Goal: Find specific page/section: Find specific page/section

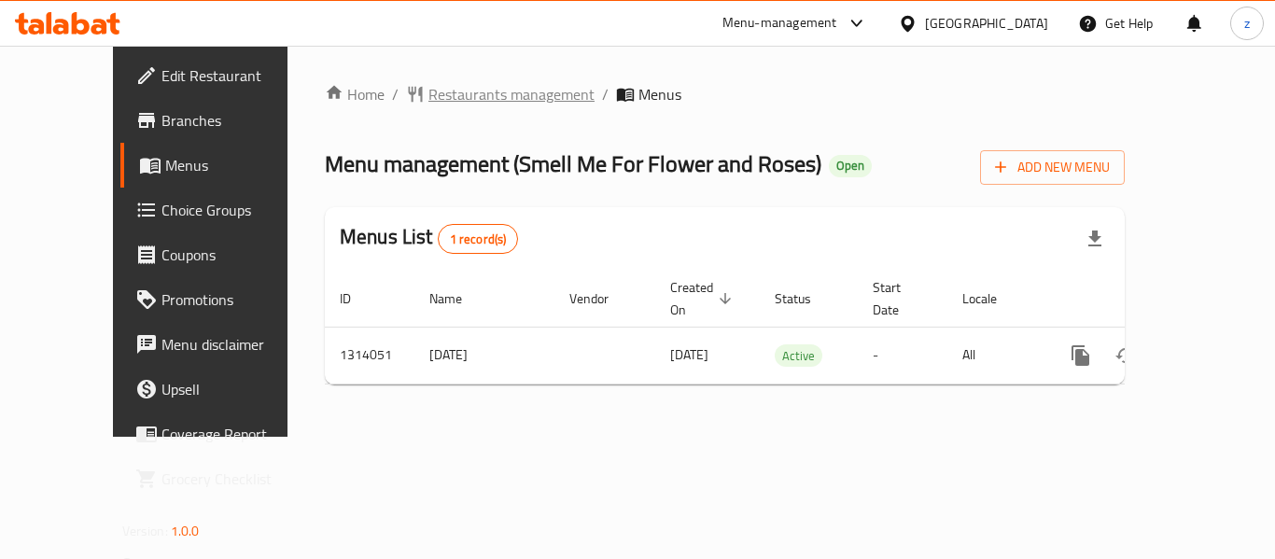
click at [438, 85] on span "Restaurants management" at bounding box center [511, 94] width 166 height 22
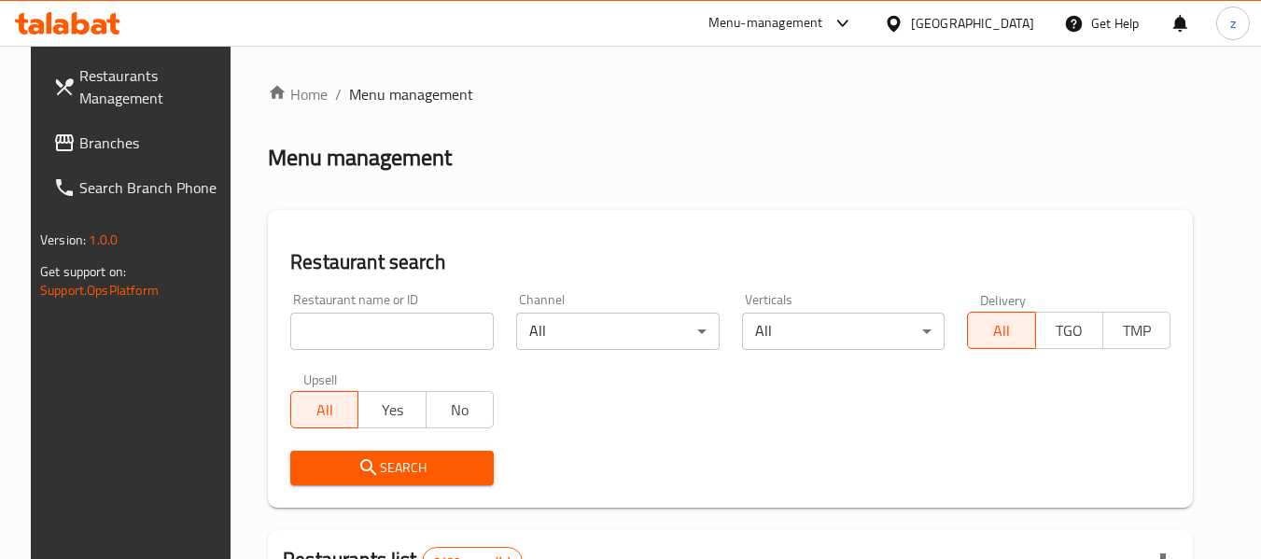
click at [362, 338] on input "search" at bounding box center [392, 331] width 204 height 37
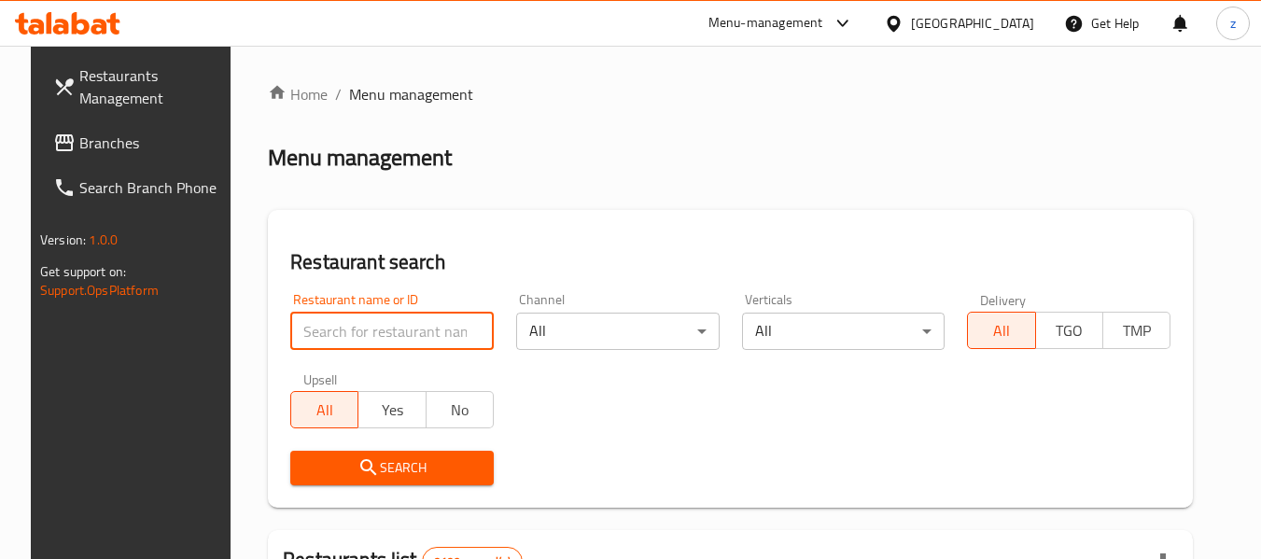
paste input "705115"
type input "705115"
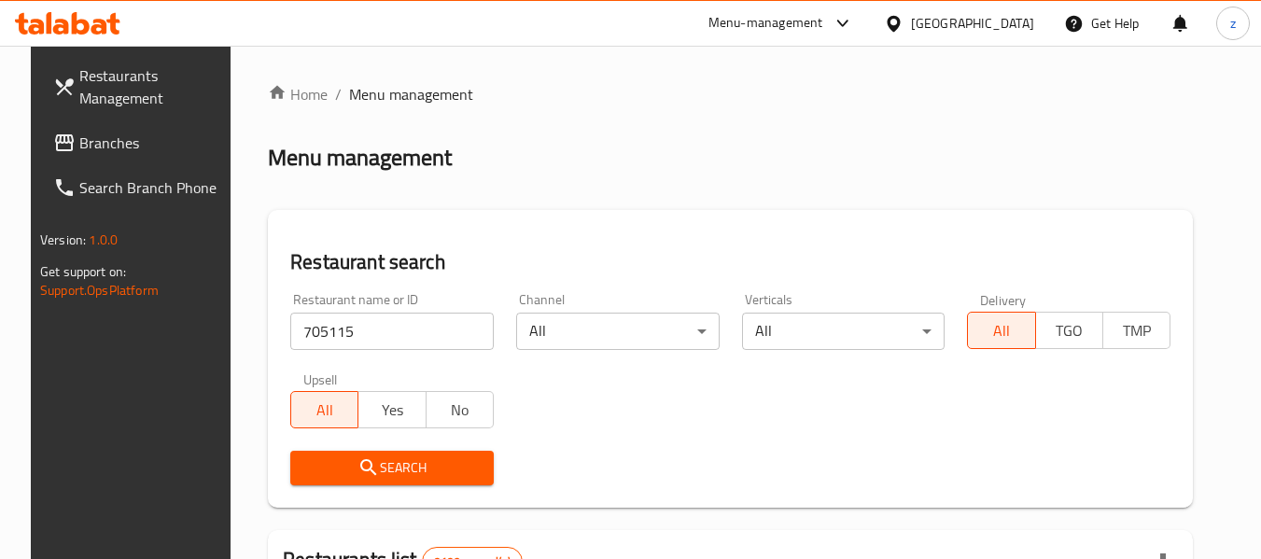
click at [404, 468] on span "Search" at bounding box center [392, 467] width 174 height 23
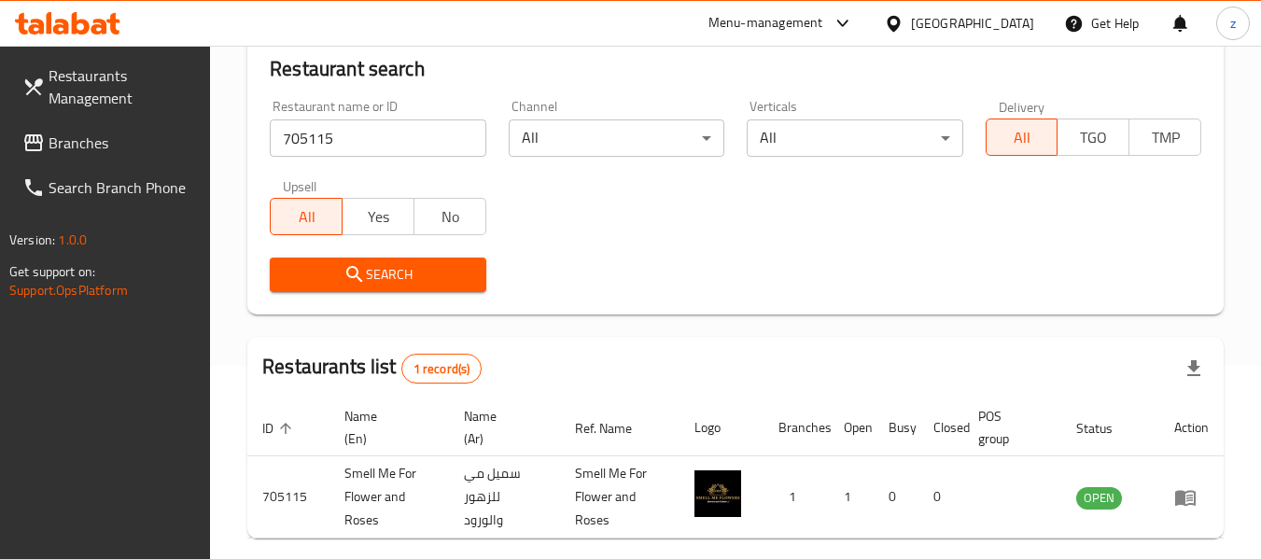
scroll to position [274, 0]
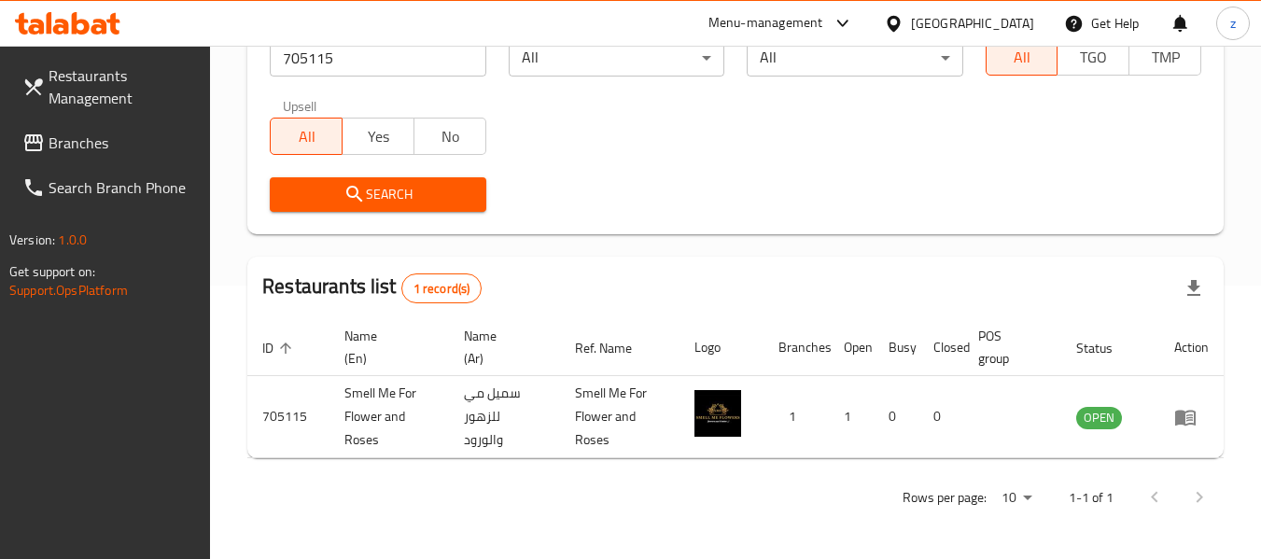
click at [86, 141] on span "Branches" at bounding box center [122, 143] width 147 height 22
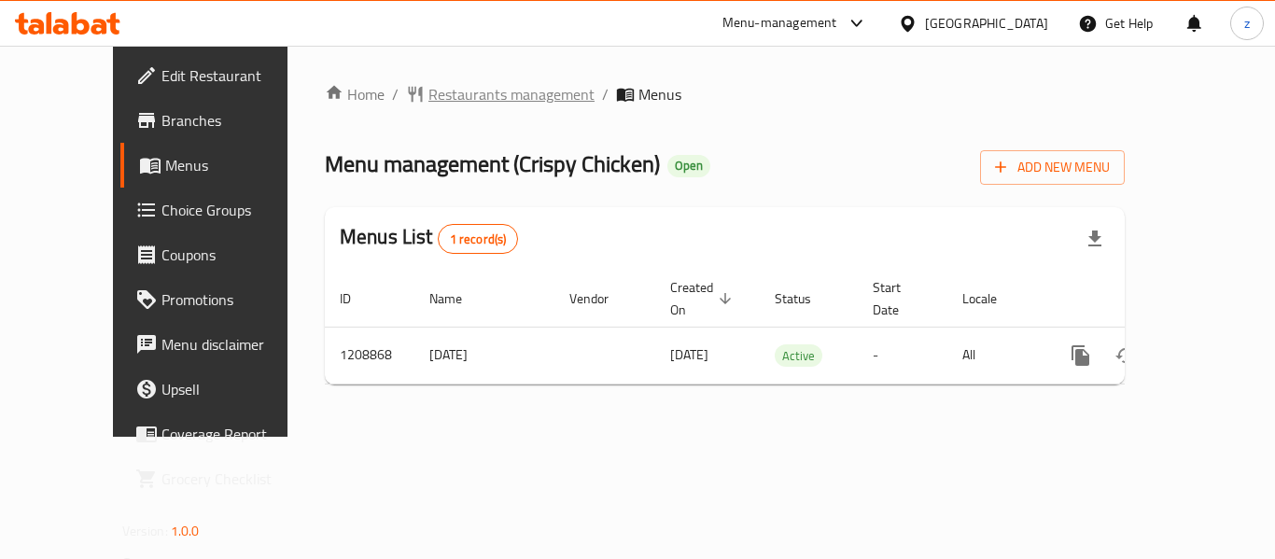
click at [428, 97] on span "Restaurants management" at bounding box center [511, 94] width 166 height 22
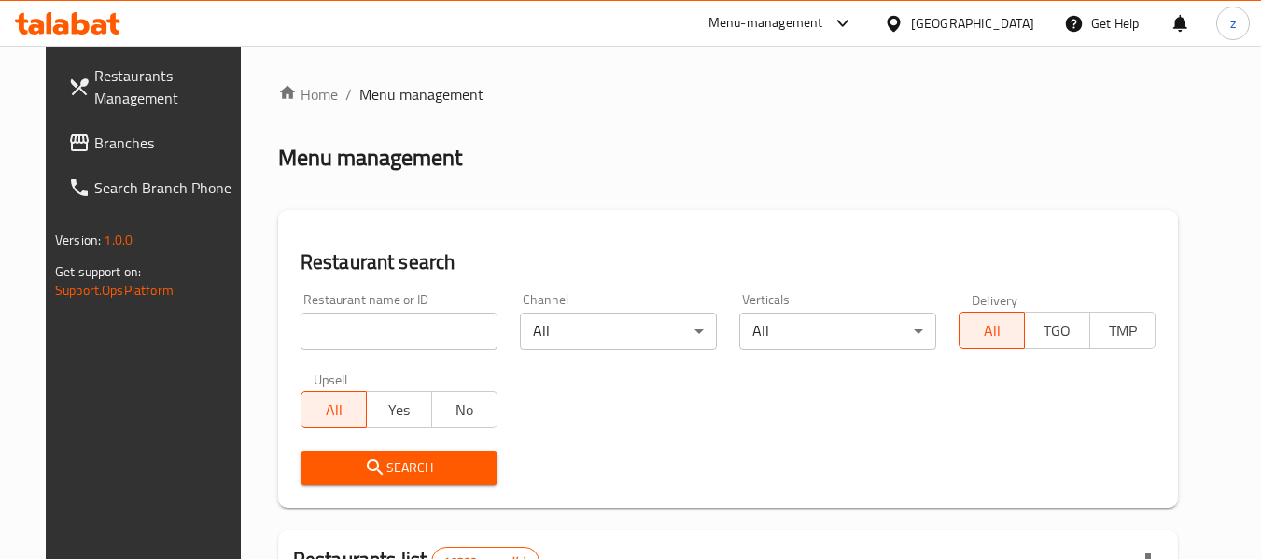
click at [341, 323] on input "search" at bounding box center [399, 331] width 197 height 37
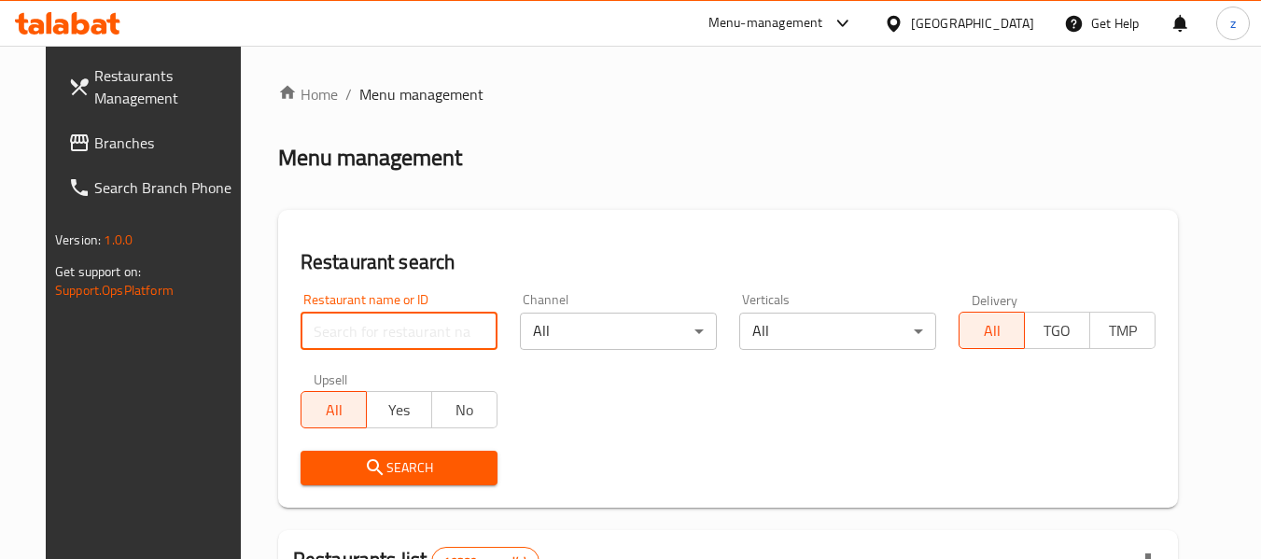
paste input "670814"
type input "670814"
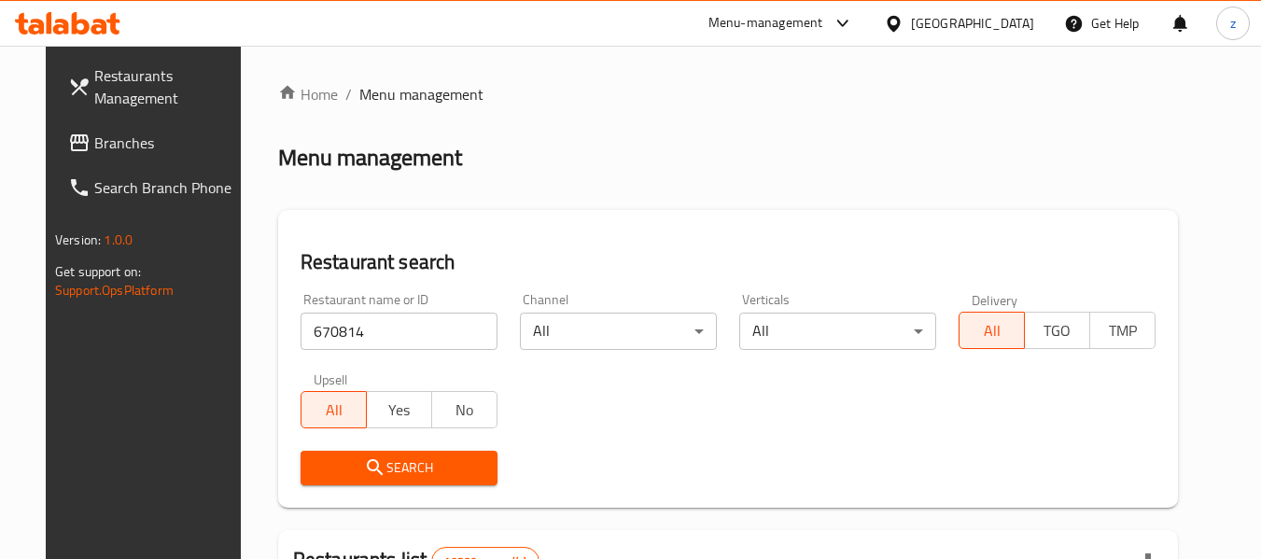
click at [367, 466] on icon "submit" at bounding box center [375, 467] width 16 height 16
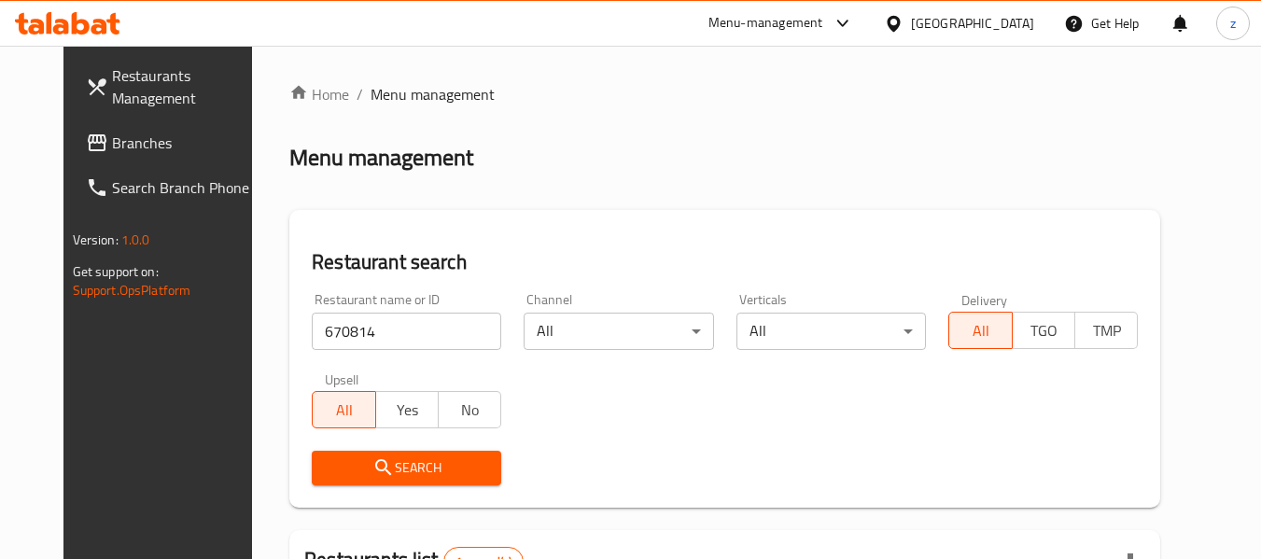
click at [149, 154] on link "Branches" at bounding box center [173, 142] width 204 height 45
